Goal: Information Seeking & Learning: Find specific fact

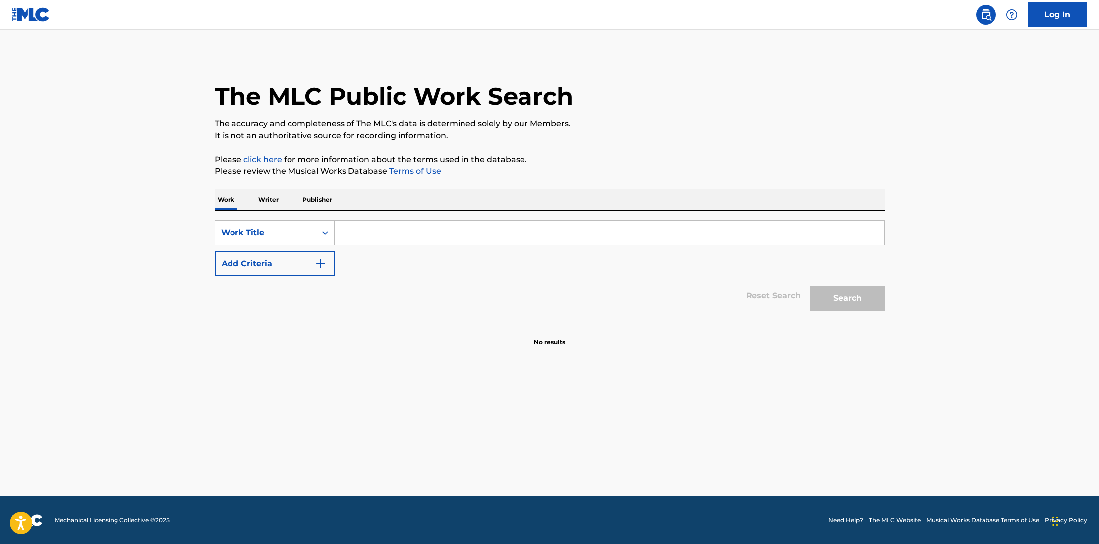
click at [396, 238] on input "Search Form" at bounding box center [610, 233] width 550 height 24
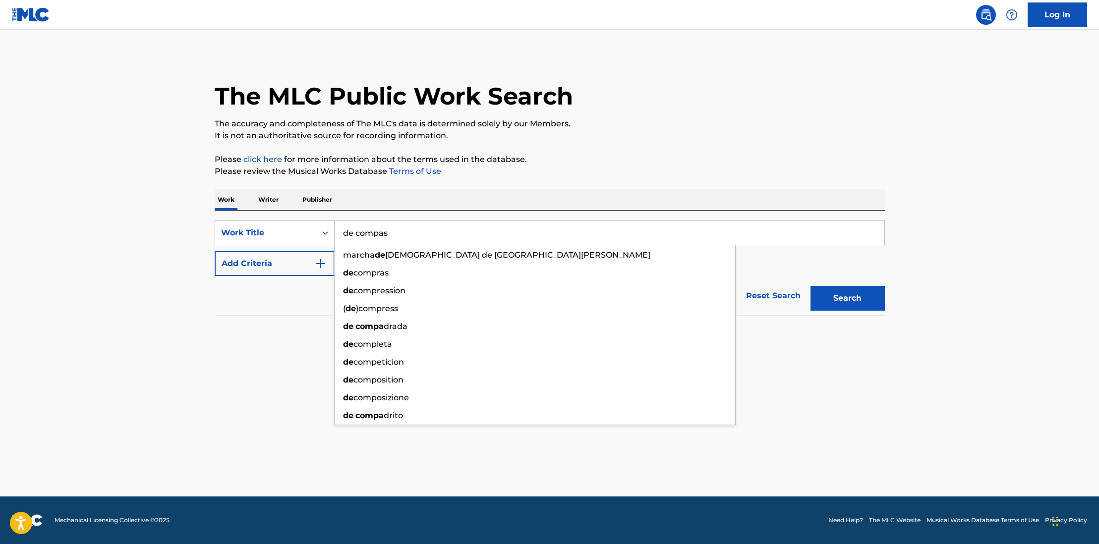
type input "de compas"
click at [810, 286] on button "Search" at bounding box center [847, 298] width 74 height 25
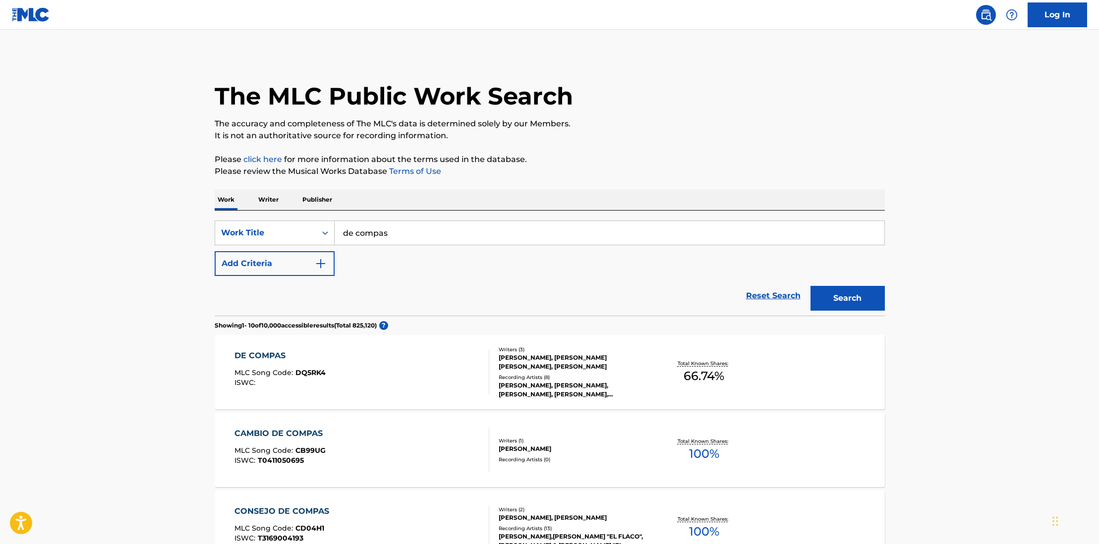
click at [259, 357] on div "DE COMPAS" at bounding box center [279, 356] width 91 height 12
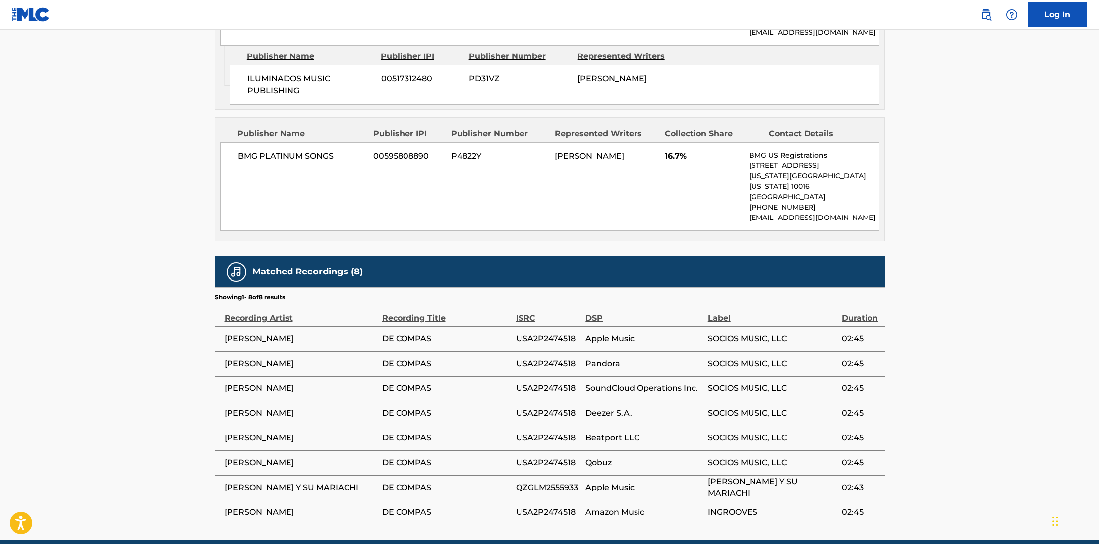
scroll to position [433, 0]
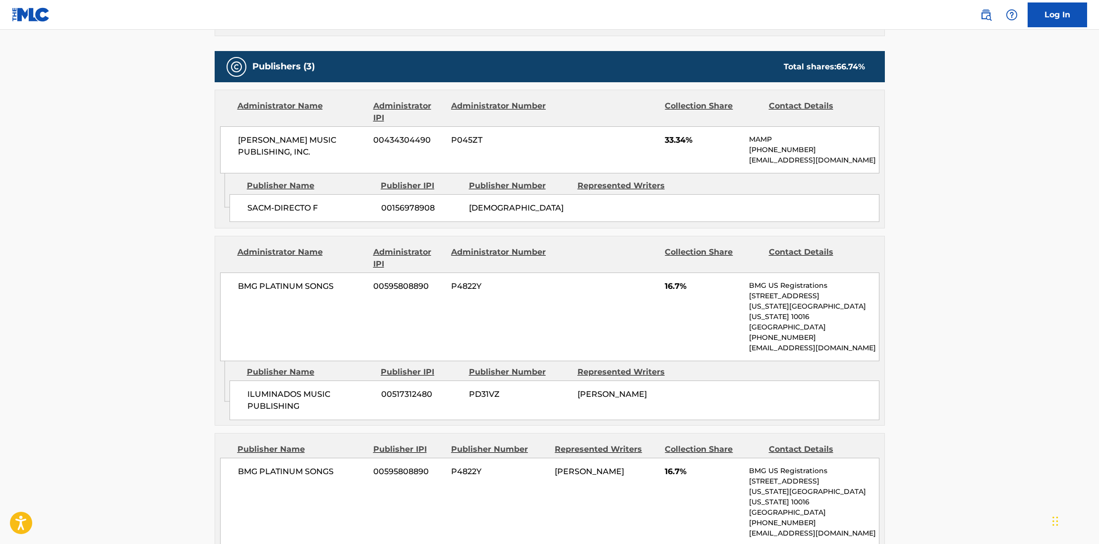
click at [342, 288] on span "BMG PLATINUM SONGS" at bounding box center [302, 287] width 128 height 12
click at [309, 466] on span "BMG PLATINUM SONGS" at bounding box center [302, 472] width 128 height 12
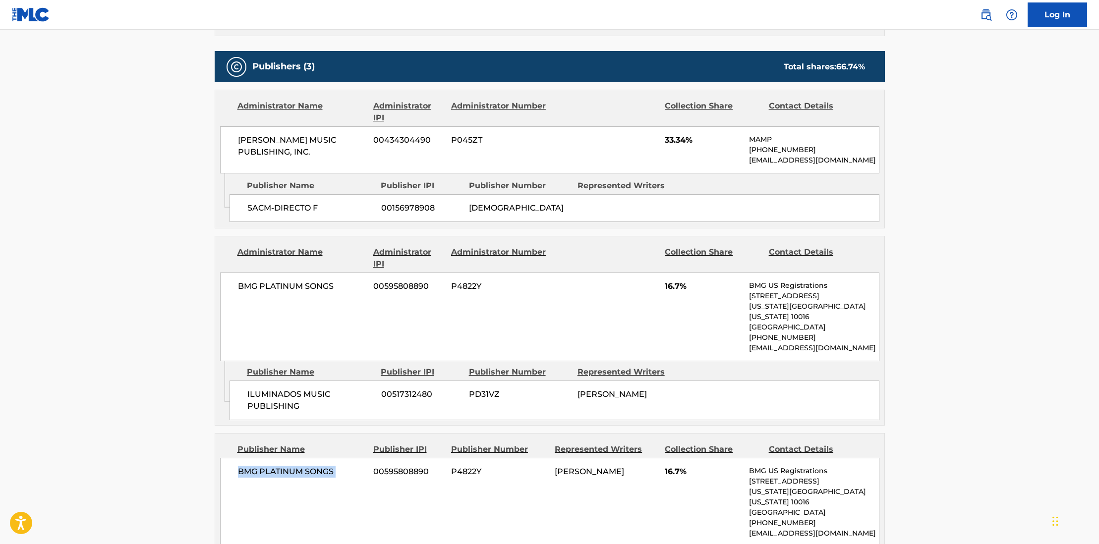
click at [309, 466] on span "BMG PLATINUM SONGS" at bounding box center [302, 472] width 128 height 12
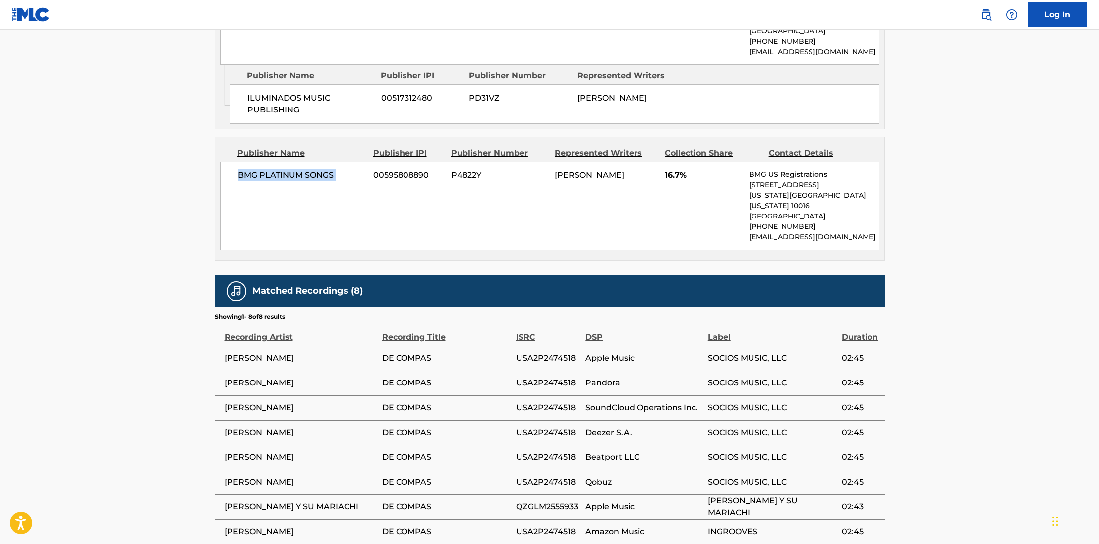
scroll to position [769, 0]
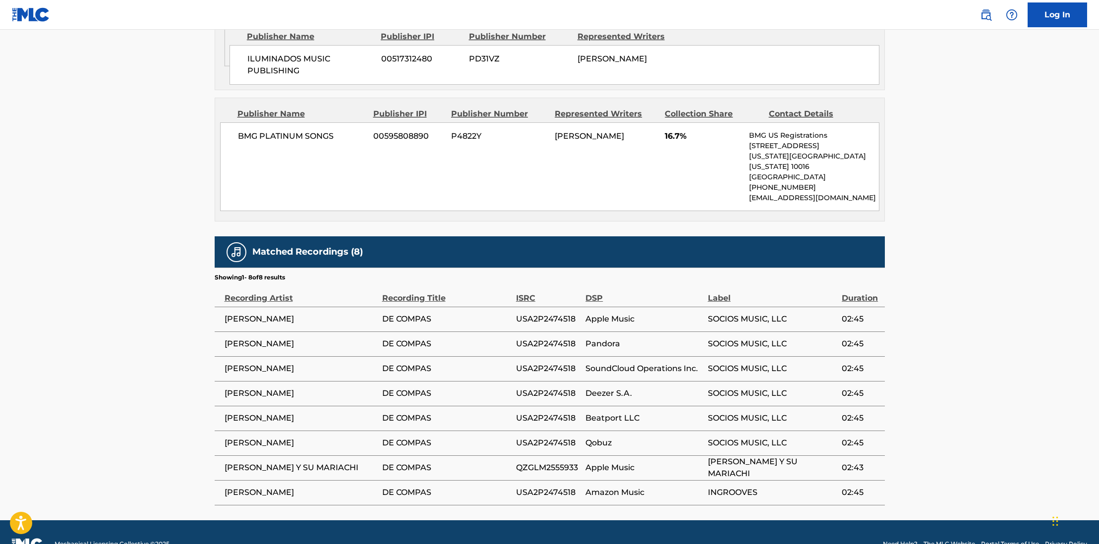
drag, startPoint x: 329, startPoint y: 268, endPoint x: 721, endPoint y: 482, distance: 447.0
click at [580, 431] on td "USA2P2474518" at bounding box center [550, 443] width 69 height 25
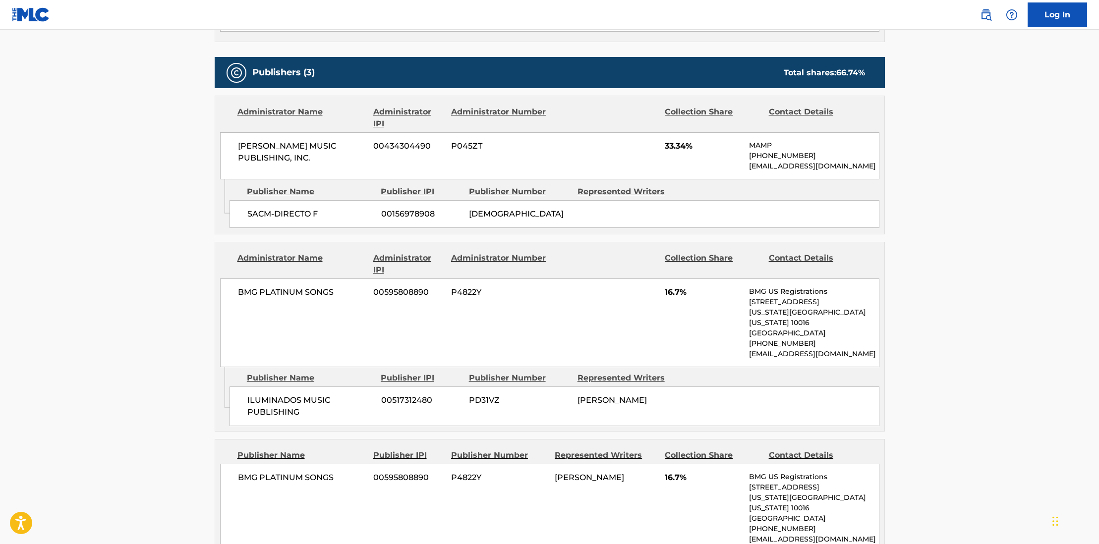
scroll to position [0, 0]
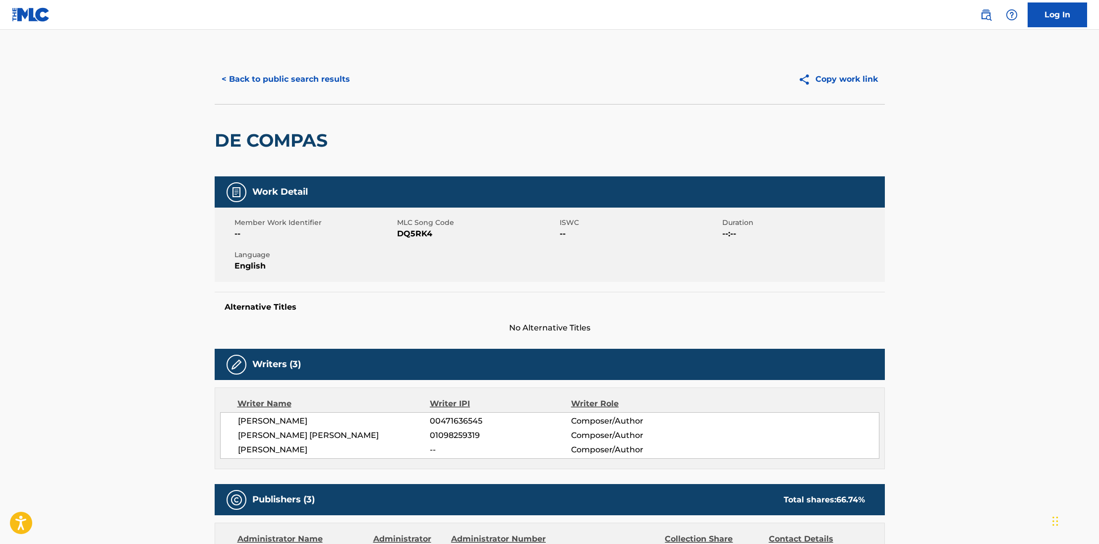
click at [249, 84] on button "< Back to public search results" at bounding box center [286, 79] width 142 height 25
